Goal: Transaction & Acquisition: Purchase product/service

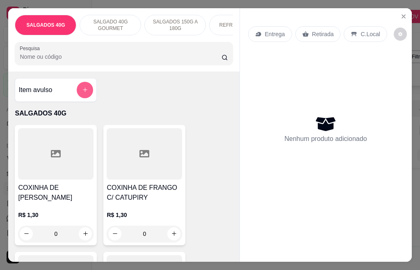
click at [83, 92] on icon "add-separate-item" at bounding box center [85, 89] width 5 height 5
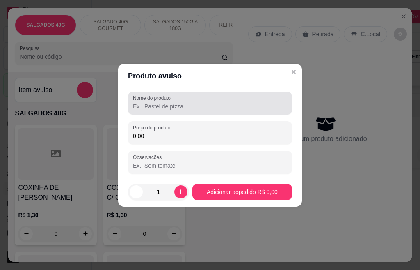
click at [187, 108] on input "Nome do produto" at bounding box center [210, 106] width 154 height 8
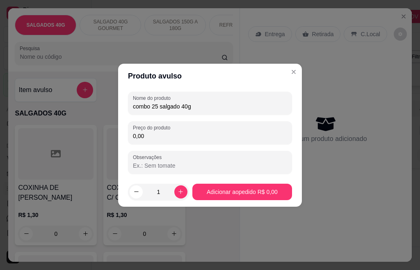
type input "combo 25 salgado 40g"
click at [153, 138] on input "0,00" at bounding box center [210, 136] width 154 height 8
type input "33,00"
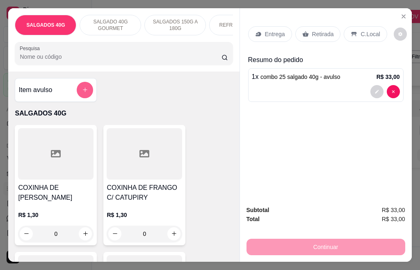
click at [82, 93] on icon "add-separate-item" at bounding box center [85, 90] width 6 height 6
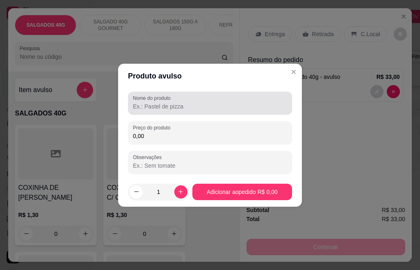
click at [172, 104] on input "Nome do produto" at bounding box center [210, 106] width 154 height 8
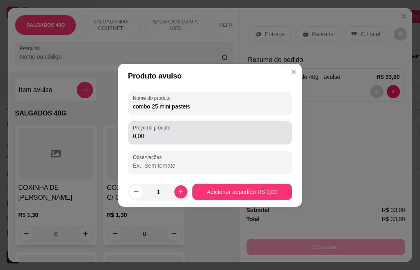
type input "combo 25 mini pasteis"
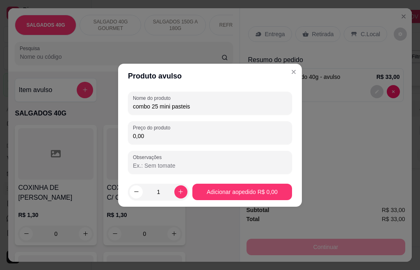
click at [147, 137] on input "0,00" at bounding box center [210, 136] width 154 height 8
type input "16,00"
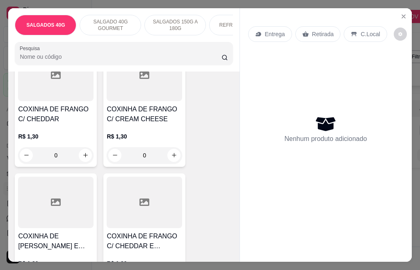
scroll to position [246, 0]
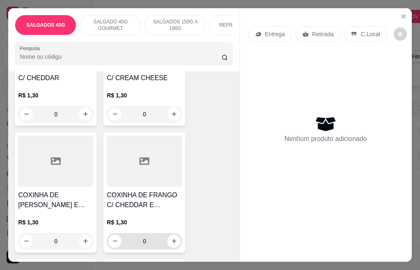
click at [149, 245] on input "0" at bounding box center [145, 241] width 46 height 16
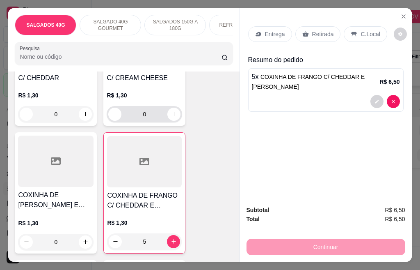
type input "5"
click at [148, 117] on input "0" at bounding box center [145, 114] width 46 height 16
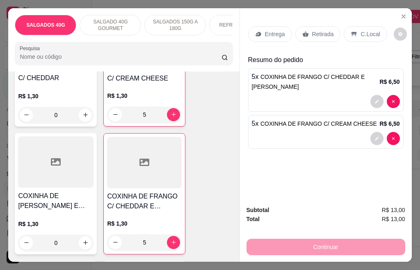
scroll to position [411, 0]
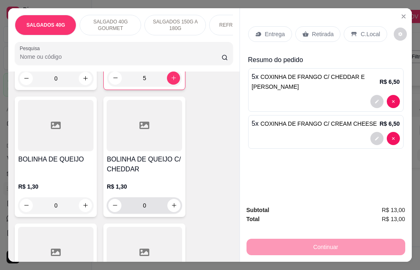
type input "5"
click at [145, 208] on input "0" at bounding box center [145, 205] width 46 height 16
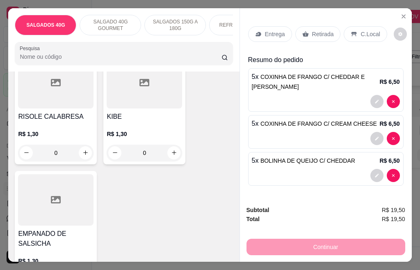
scroll to position [862, 0]
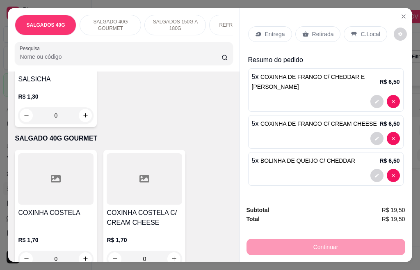
type input "5"
click at [108, 21] on p "SALGADO 40G GOURMET" at bounding box center [111, 24] width 48 height 13
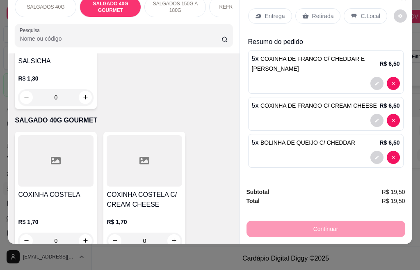
scroll to position [924, 0]
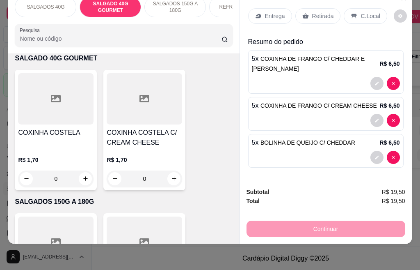
click at [144, 179] on input "0" at bounding box center [145, 178] width 46 height 16
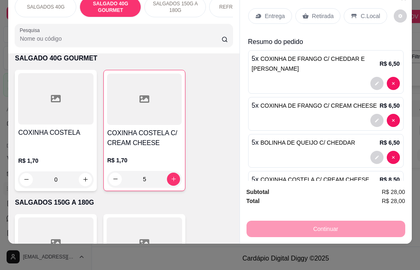
type input "5"
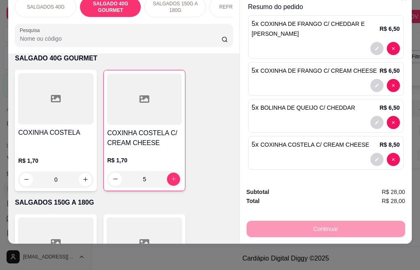
scroll to position [0, 0]
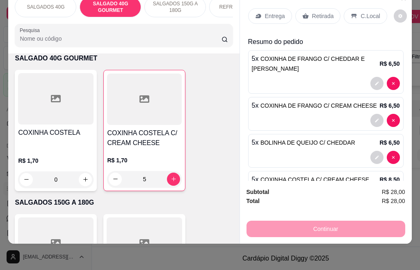
click at [257, 14] on icon at bounding box center [258, 16] width 5 height 5
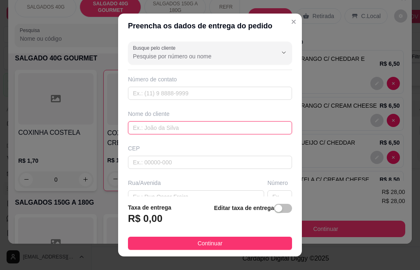
click at [165, 126] on input "text" at bounding box center [210, 127] width 164 height 13
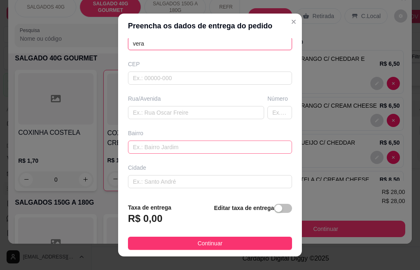
scroll to position [119, 0]
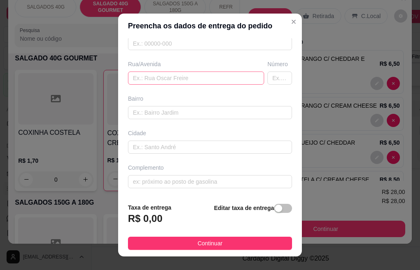
type input "vera"
click at [133, 78] on input "text" at bounding box center [196, 77] width 136 height 13
type input "rua [PERSON_NAME]"
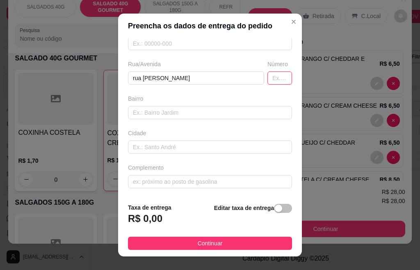
click at [268, 74] on input "text" at bounding box center [280, 77] width 25 height 13
type input "267"
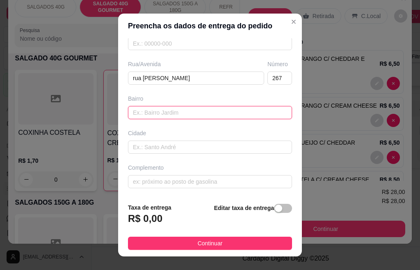
click at [184, 112] on input "text" at bounding box center [210, 112] width 164 height 13
type input "itacolomy 2"
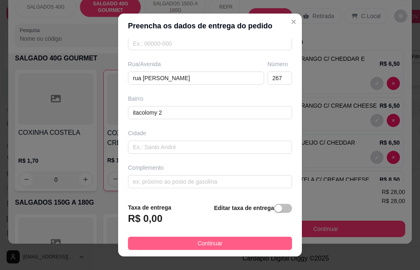
click at [221, 243] on button "Continuar" at bounding box center [210, 242] width 164 height 13
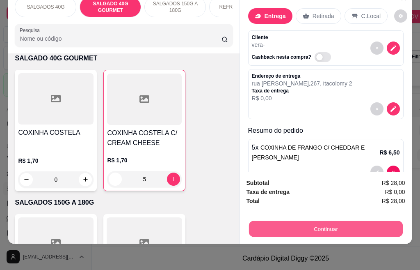
click at [314, 222] on button "Continuar" at bounding box center [326, 229] width 154 height 16
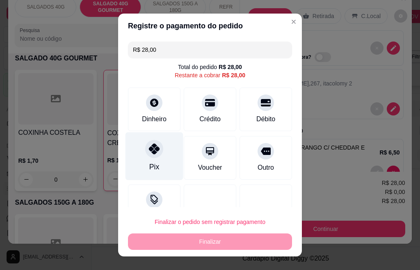
click at [149, 170] on div "Pix" at bounding box center [154, 166] width 10 height 11
type input "R$ 0,00"
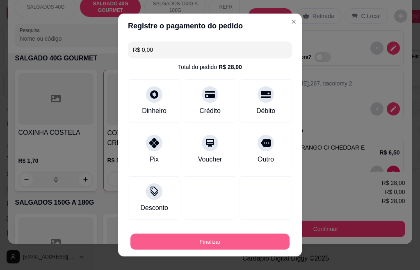
click at [204, 242] on button "Finalizar" at bounding box center [210, 242] width 159 height 16
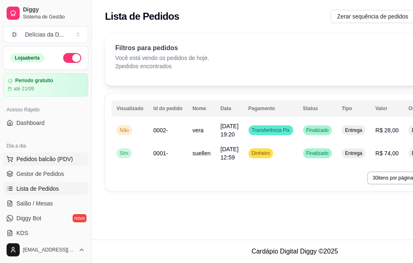
click at [37, 160] on span "Pedidos balcão (PDV)" at bounding box center [44, 159] width 57 height 8
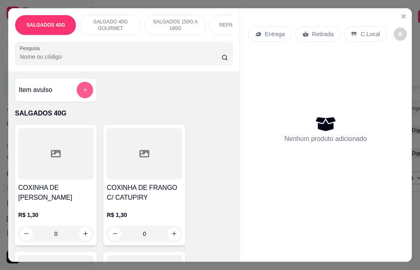
click at [83, 93] on icon "add-separate-item" at bounding box center [85, 90] width 6 height 6
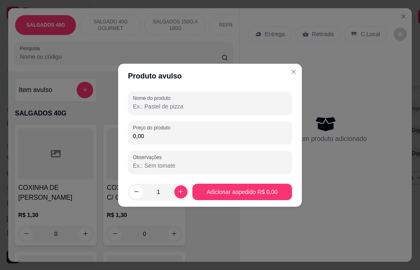
click at [158, 108] on input "Nome do produto" at bounding box center [210, 106] width 154 height 8
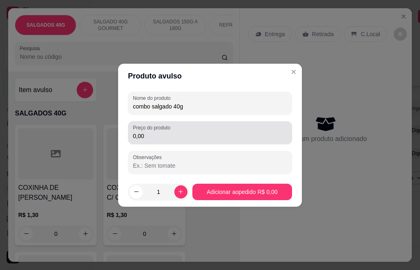
type input "combo salgado 40g"
click at [154, 137] on input "0,00" at bounding box center [210, 136] width 154 height 8
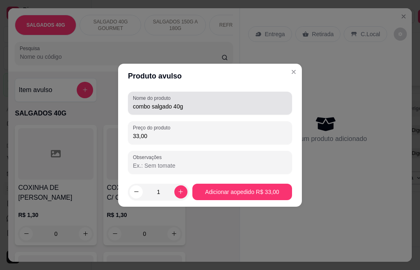
type input "33,00"
click at [151, 106] on input "combo salgado 40g" at bounding box center [210, 106] width 154 height 8
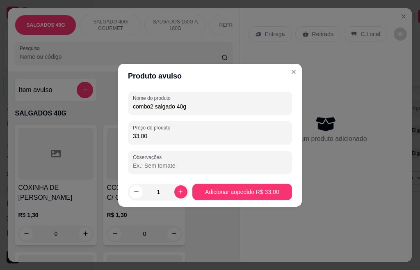
type input "combo25 salgado 40g"
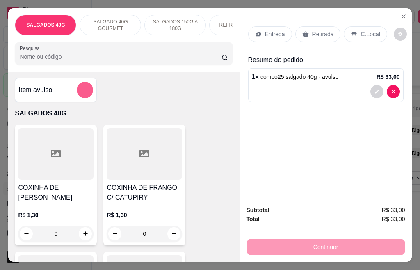
click at [82, 91] on icon "add-separate-item" at bounding box center [85, 90] width 6 height 6
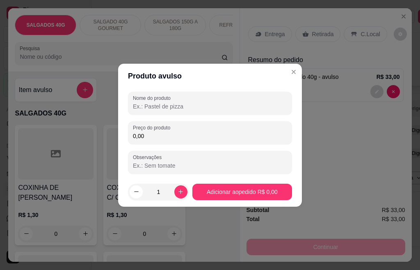
click at [176, 104] on input "Nome do produto" at bounding box center [210, 106] width 154 height 8
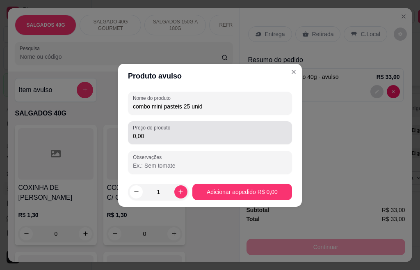
type input "combo mini pasteis 25 unid"
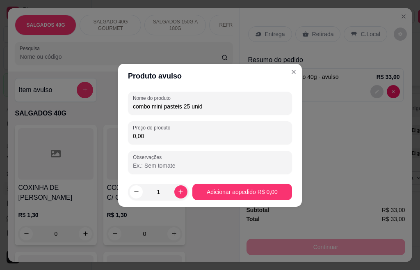
click at [149, 134] on input "0,00" at bounding box center [210, 136] width 154 height 8
type input "16,00"
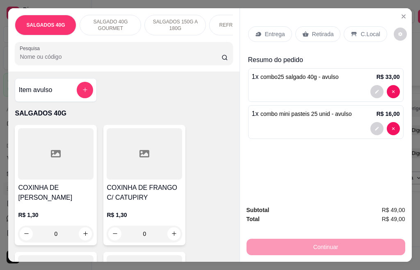
click at [261, 27] on div "Entrega" at bounding box center [270, 34] width 44 height 16
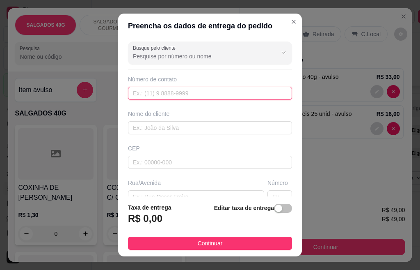
click at [151, 93] on input "text" at bounding box center [210, 93] width 164 height 13
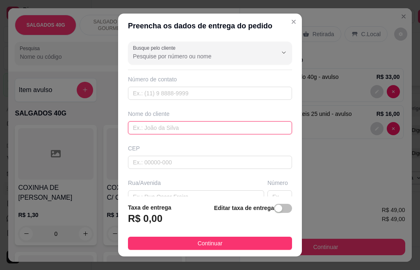
click at [152, 127] on input "text" at bounding box center [210, 127] width 164 height 13
type input "gisele"
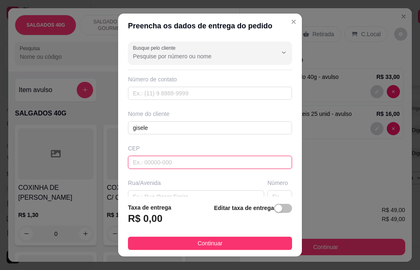
click at [147, 161] on input "text" at bounding box center [210, 162] width 164 height 13
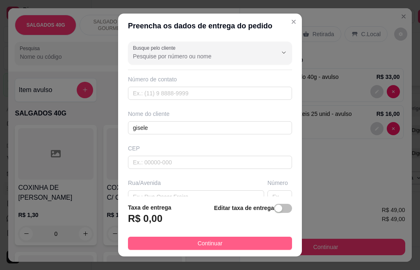
click at [207, 246] on span "Continuar" at bounding box center [210, 243] width 25 height 9
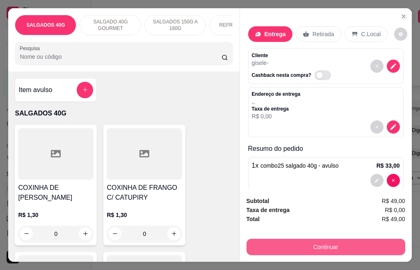
click at [302, 246] on button "Continuar" at bounding box center [326, 247] width 159 height 16
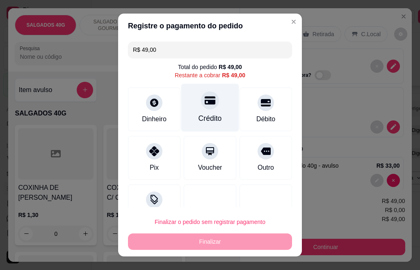
click at [209, 117] on div "Crédito" at bounding box center [210, 118] width 23 height 11
type input "R$ 0,00"
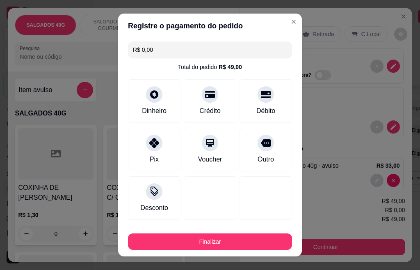
click at [219, 254] on footer "Finalizar" at bounding box center [210, 242] width 184 height 30
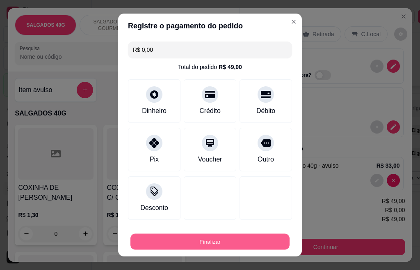
click at [210, 238] on button "Finalizar" at bounding box center [210, 242] width 159 height 16
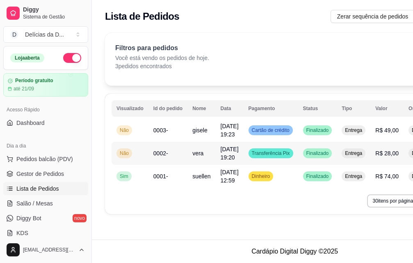
click at [285, 156] on div "Transferência Pix" at bounding box center [271, 153] width 45 height 10
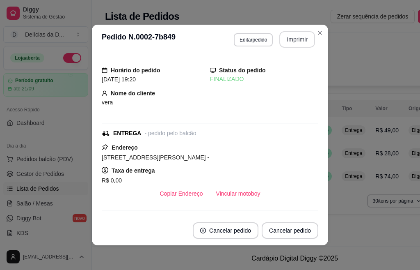
click at [281, 37] on button "Imprimir" at bounding box center [298, 39] width 36 height 16
click at [284, 40] on button "Imprimir" at bounding box center [297, 40] width 34 height 16
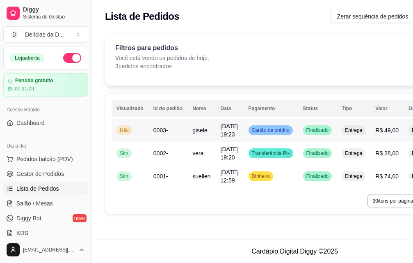
click at [285, 131] on span "Cartão de crédito" at bounding box center [270, 130] width 41 height 7
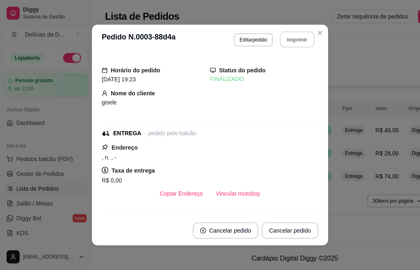
click at [290, 40] on button "Imprimir" at bounding box center [297, 40] width 34 height 16
click at [293, 36] on button "Imprimir" at bounding box center [298, 39] width 36 height 16
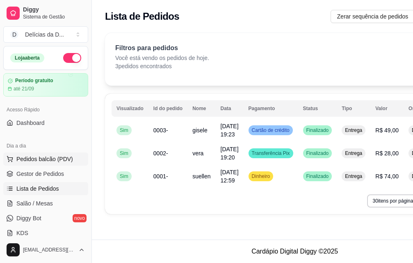
click at [26, 162] on span "Pedidos balcão (PDV)" at bounding box center [44, 159] width 57 height 8
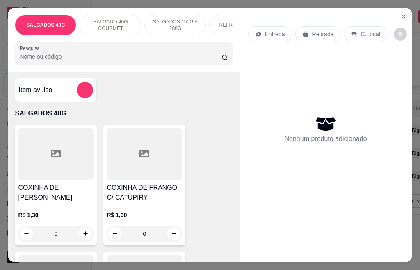
click at [106, 20] on p "SALGADO 40G GOURMET" at bounding box center [111, 24] width 48 height 13
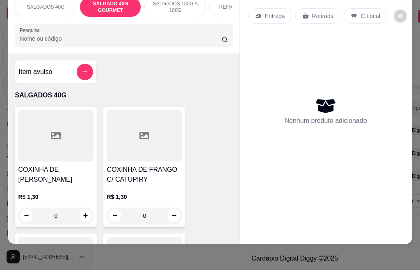
scroll to position [922, 0]
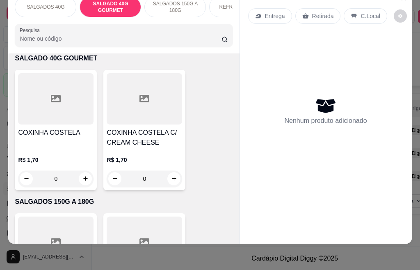
click at [145, 179] on input "0" at bounding box center [145, 178] width 46 height 16
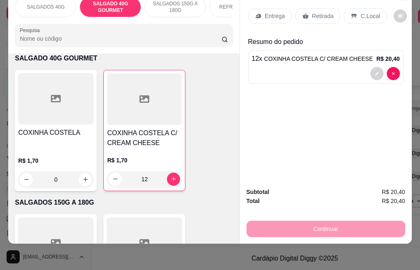
type input "12"
click at [284, 219] on div "Continuar" at bounding box center [326, 227] width 159 height 18
click at [278, 12] on p "Entrega" at bounding box center [275, 16] width 20 height 8
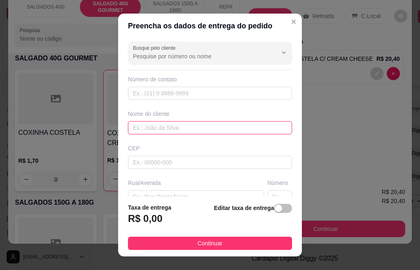
click at [142, 126] on input "text" at bounding box center [210, 127] width 164 height 13
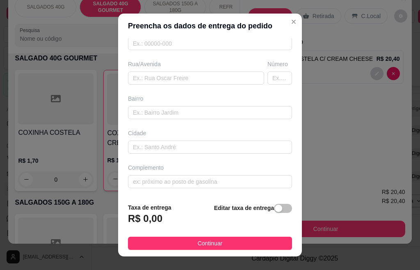
scroll to position [13, 0]
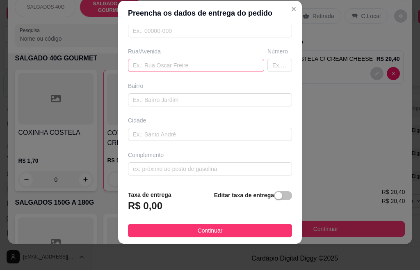
type input "[PERSON_NAME]"
click at [135, 65] on input "text" at bounding box center [196, 65] width 136 height 13
type input "rua marlia"
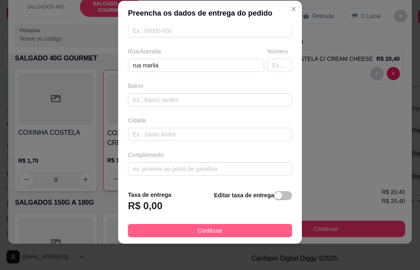
click at [207, 230] on span "Continuar" at bounding box center [210, 230] width 25 height 9
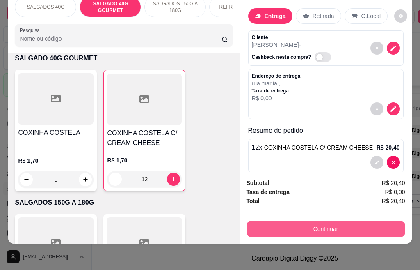
click at [285, 227] on button "Continuar" at bounding box center [326, 228] width 159 height 16
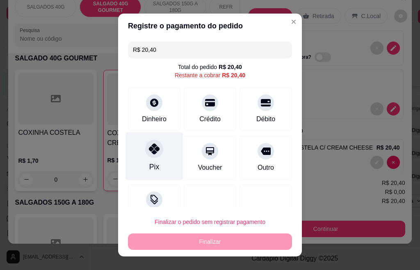
click at [157, 170] on div "Pix" at bounding box center [155, 156] width 58 height 48
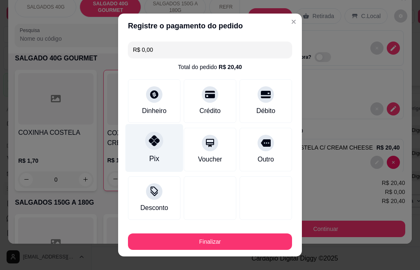
type input "R$ 0,00"
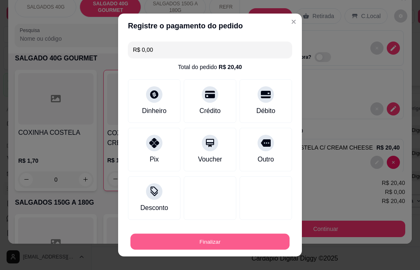
click at [207, 243] on button "Finalizar" at bounding box center [210, 242] width 159 height 16
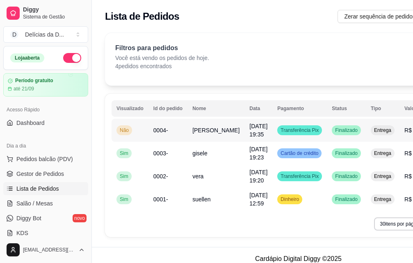
click at [281, 131] on span "Transferência Pix" at bounding box center [299, 130] width 41 height 7
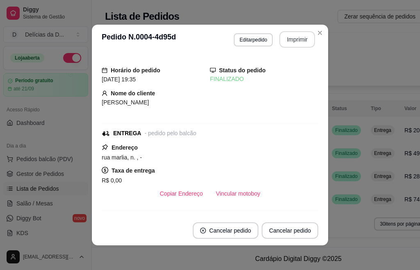
click at [285, 40] on button "Imprimir" at bounding box center [298, 39] width 36 height 16
click at [280, 42] on button "Imprimir" at bounding box center [297, 40] width 34 height 16
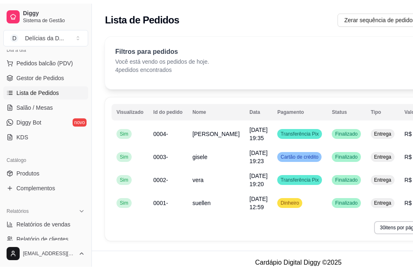
scroll to position [184, 0]
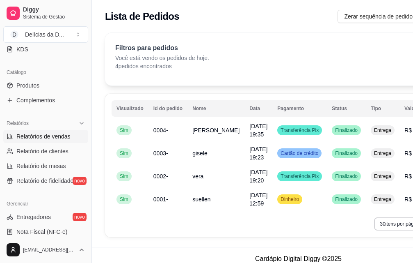
click at [61, 139] on span "Relatórios de vendas" at bounding box center [43, 136] width 54 height 8
select select "ALL"
select select "0"
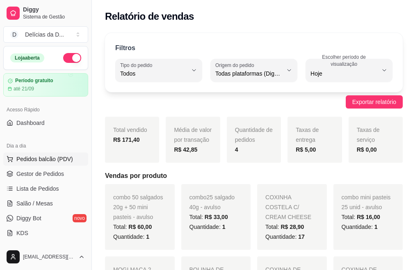
click at [42, 160] on span "Pedidos balcão (PDV)" at bounding box center [44, 159] width 57 height 8
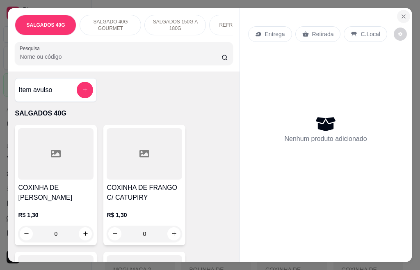
click at [401, 13] on icon "Close" at bounding box center [404, 16] width 7 height 7
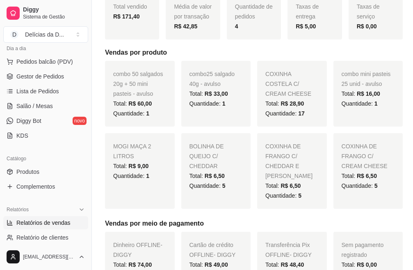
scroll to position [92, 0]
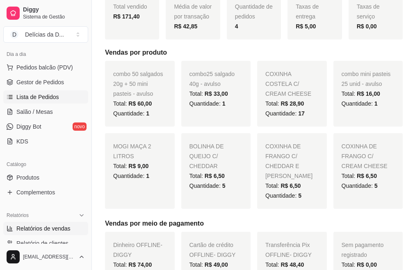
click at [50, 96] on span "Lista de Pedidos" at bounding box center [37, 97] width 43 height 8
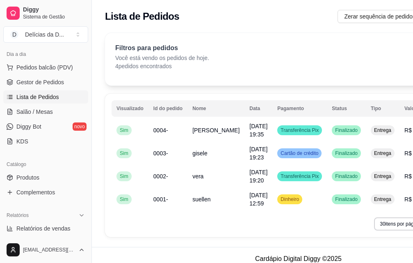
click at [3, 90] on link "Lista de Pedidos" at bounding box center [45, 96] width 85 height 13
click at [160, 133] on span "0004-" at bounding box center [161, 130] width 15 height 7
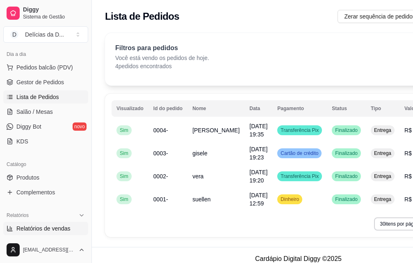
click at [59, 228] on span "Relatórios de vendas" at bounding box center [43, 228] width 54 height 8
select select "ALL"
select select "0"
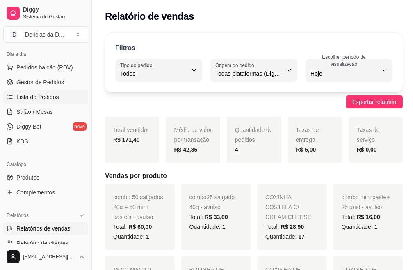
click at [48, 96] on span "Lista de Pedidos" at bounding box center [37, 97] width 43 height 8
